Goal: Check status: Check status

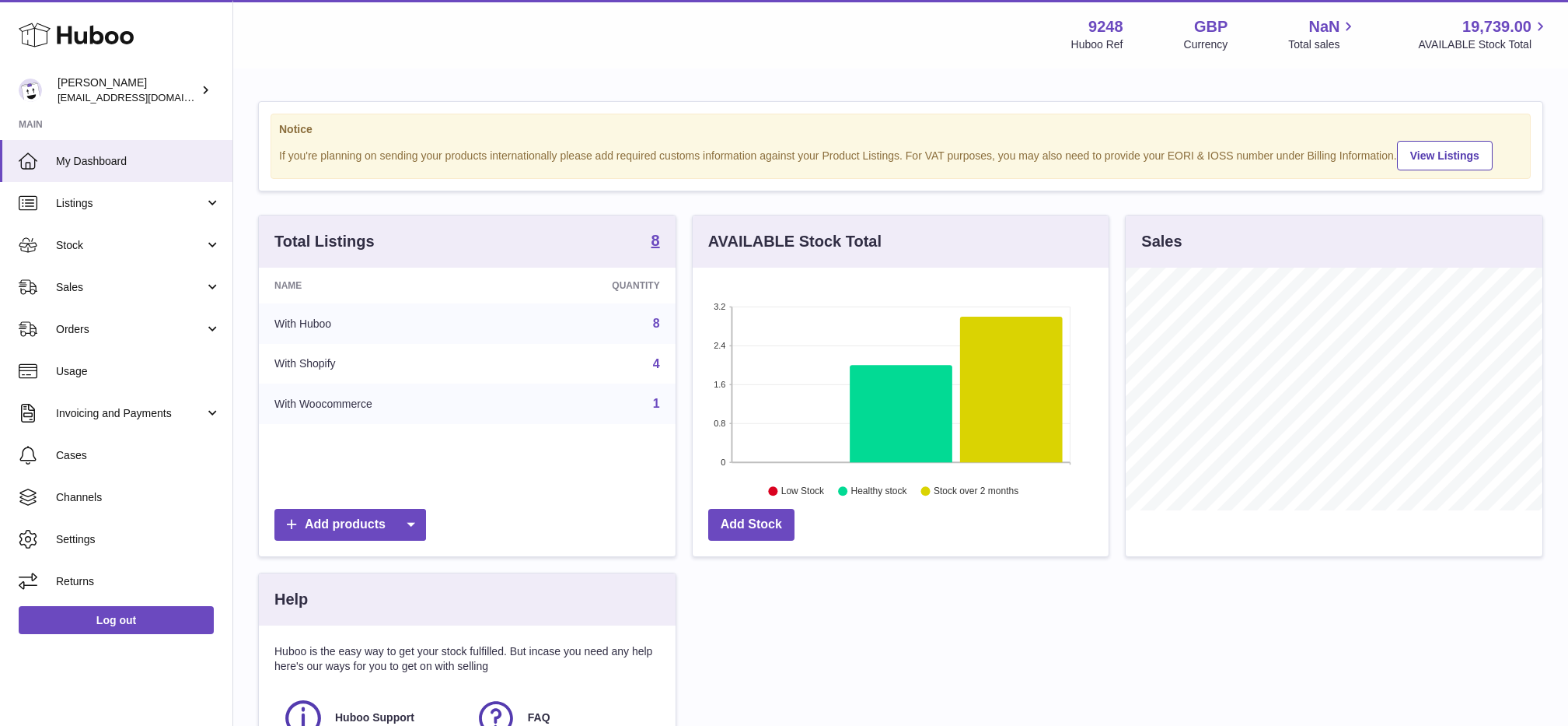
scroll to position [243, 416]
click at [143, 286] on span "Sales" at bounding box center [130, 287] width 149 height 15
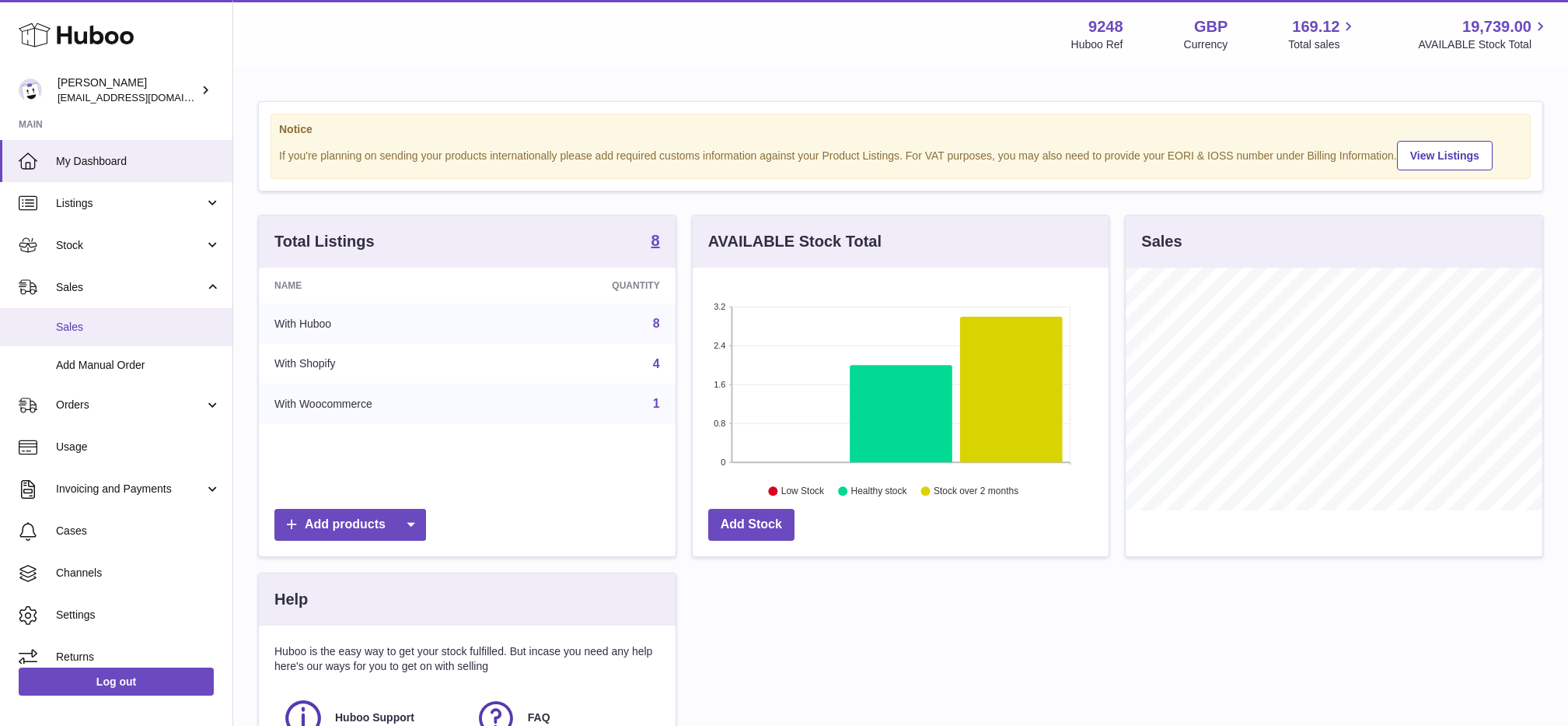
click at [138, 334] on link "Sales" at bounding box center [116, 327] width 232 height 38
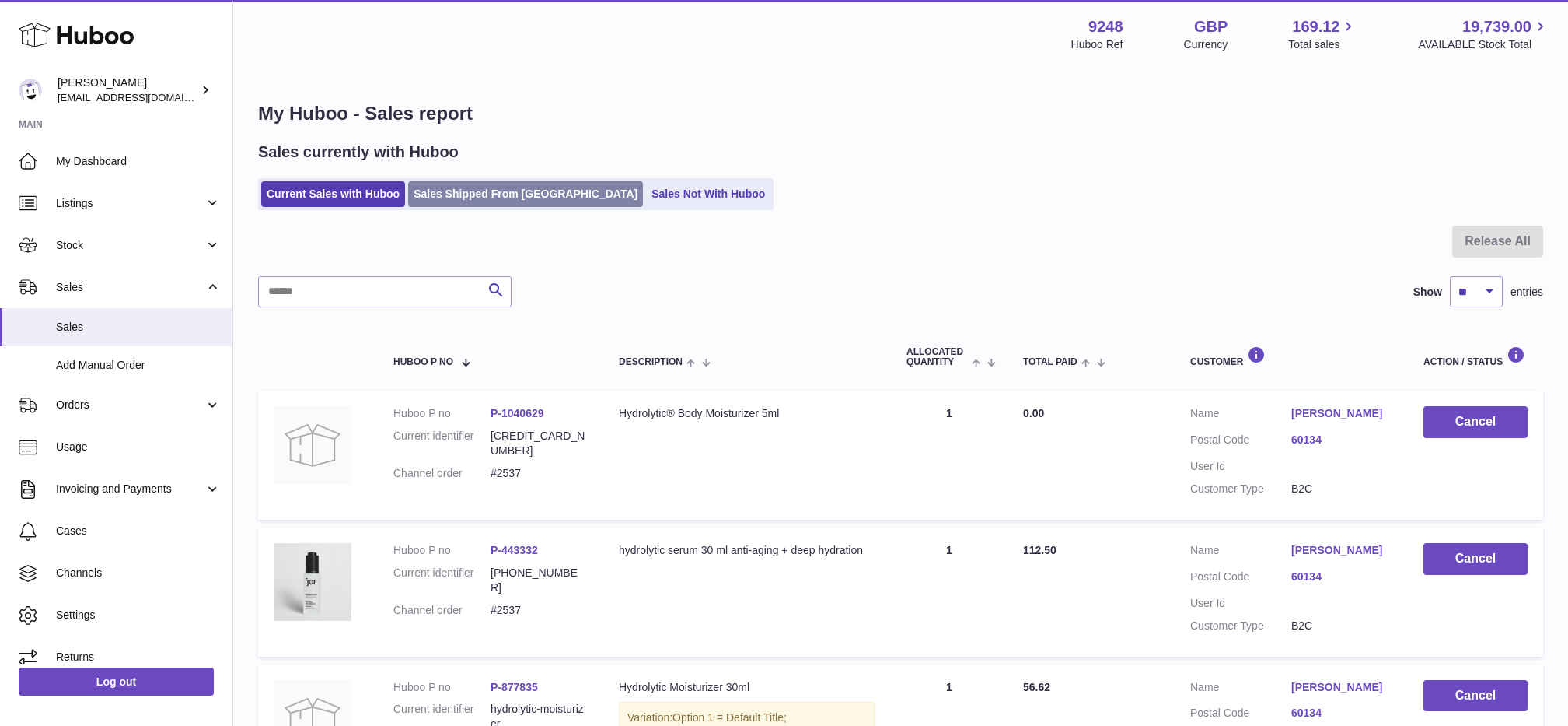
click at [478, 182] on link "Sales Shipped From [GEOGRAPHIC_DATA]" at bounding box center [526, 193] width 235 height 26
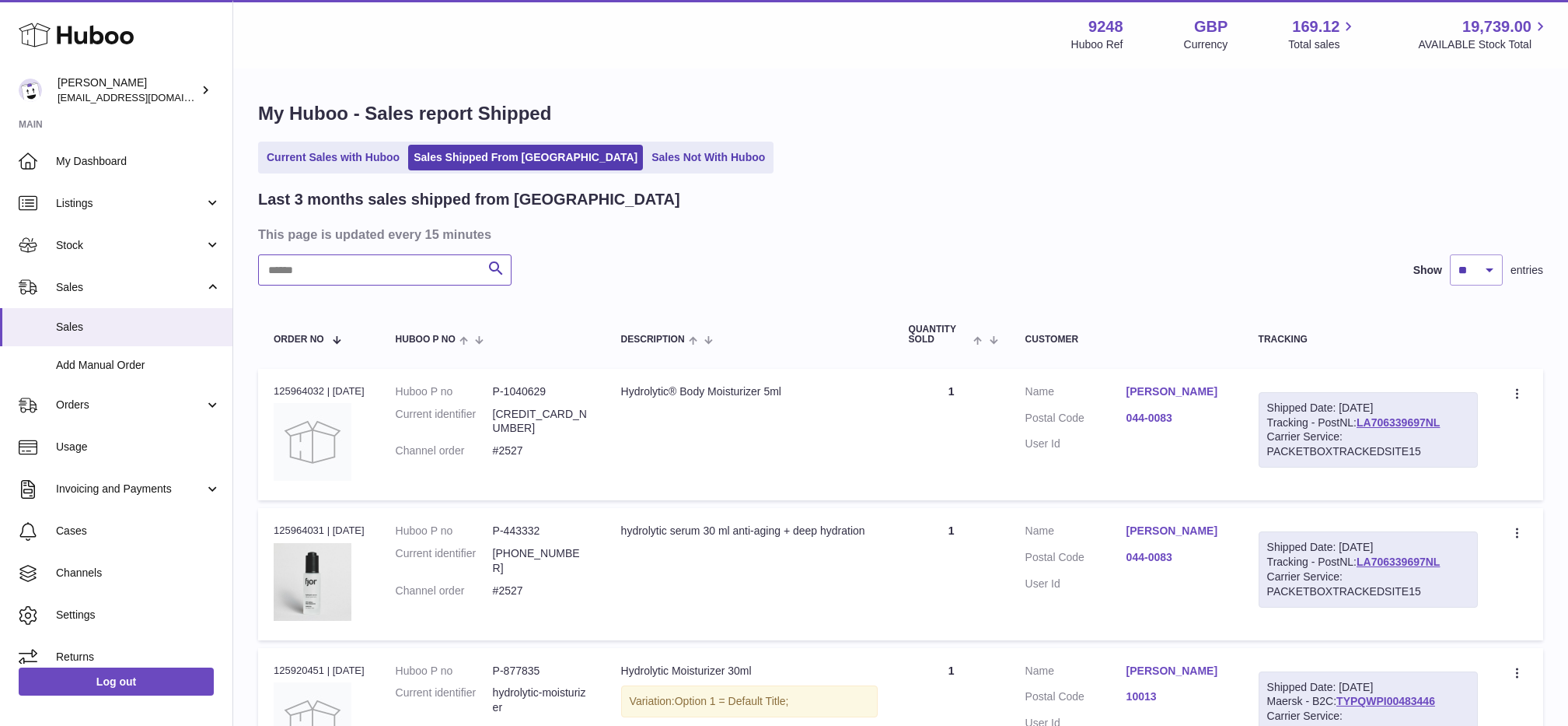
click at [411, 269] on input "text" at bounding box center [385, 269] width 254 height 31
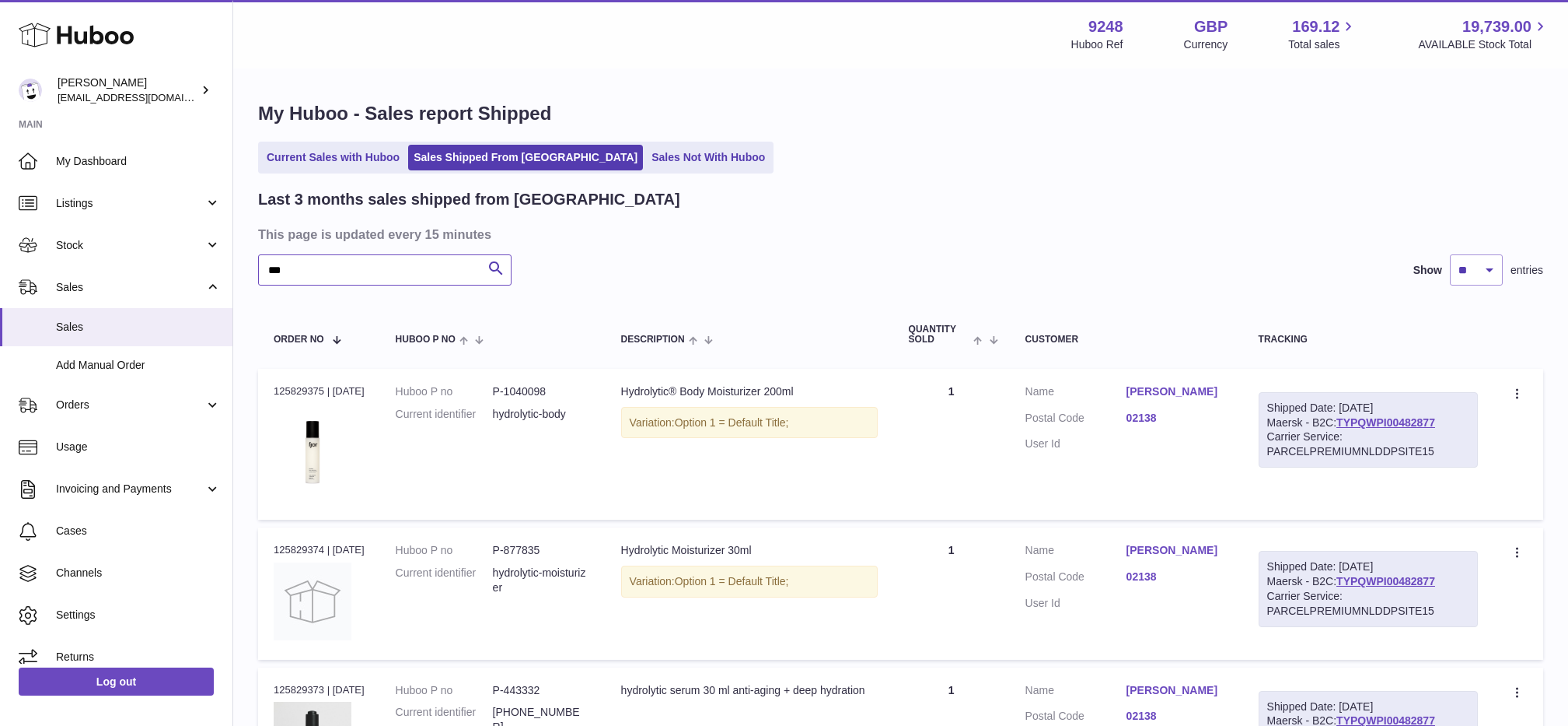
type input "***"
drag, startPoint x: 411, startPoint y: 269, endPoint x: 1344, endPoint y: 414, distance: 944.2
click at [1344, 416] on link "TYPQWPI00482877" at bounding box center [1386, 422] width 99 height 12
